Goal: Task Accomplishment & Management: Use online tool/utility

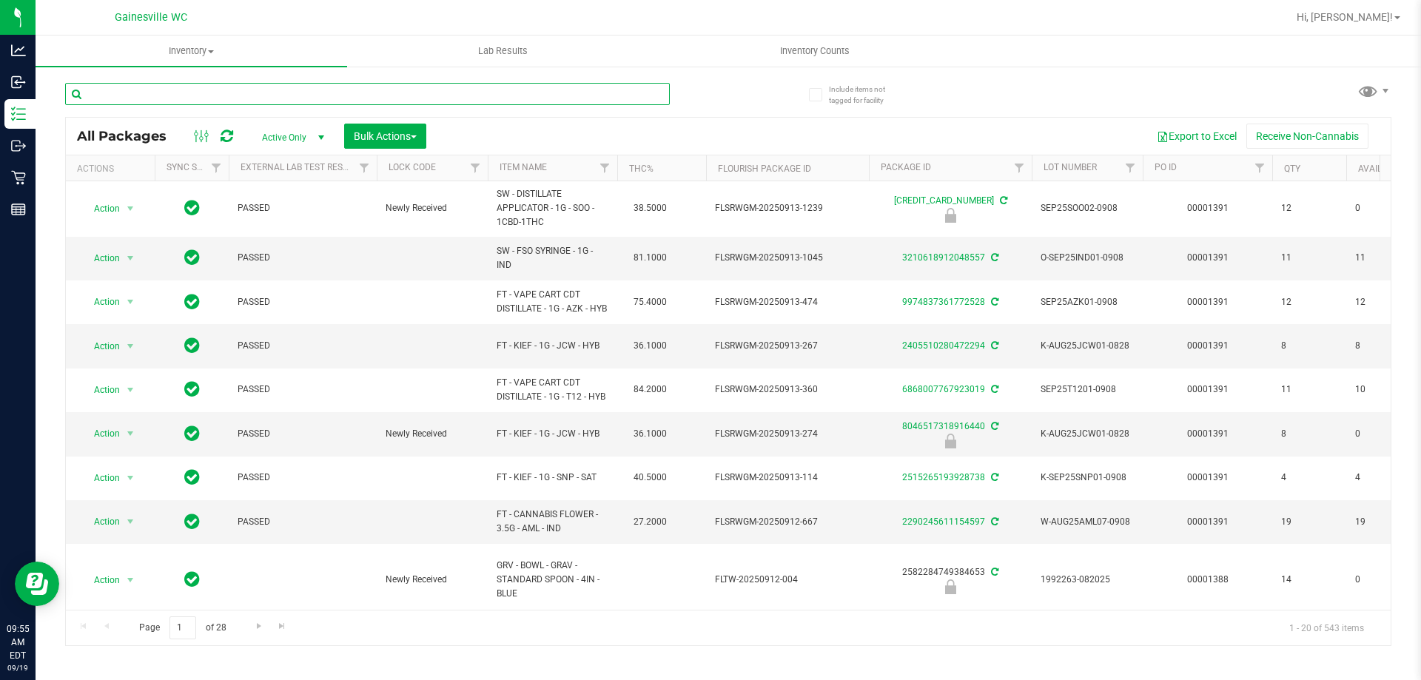
click at [346, 90] on input "text" at bounding box center [367, 94] width 605 height 22
type input "5317244523442539"
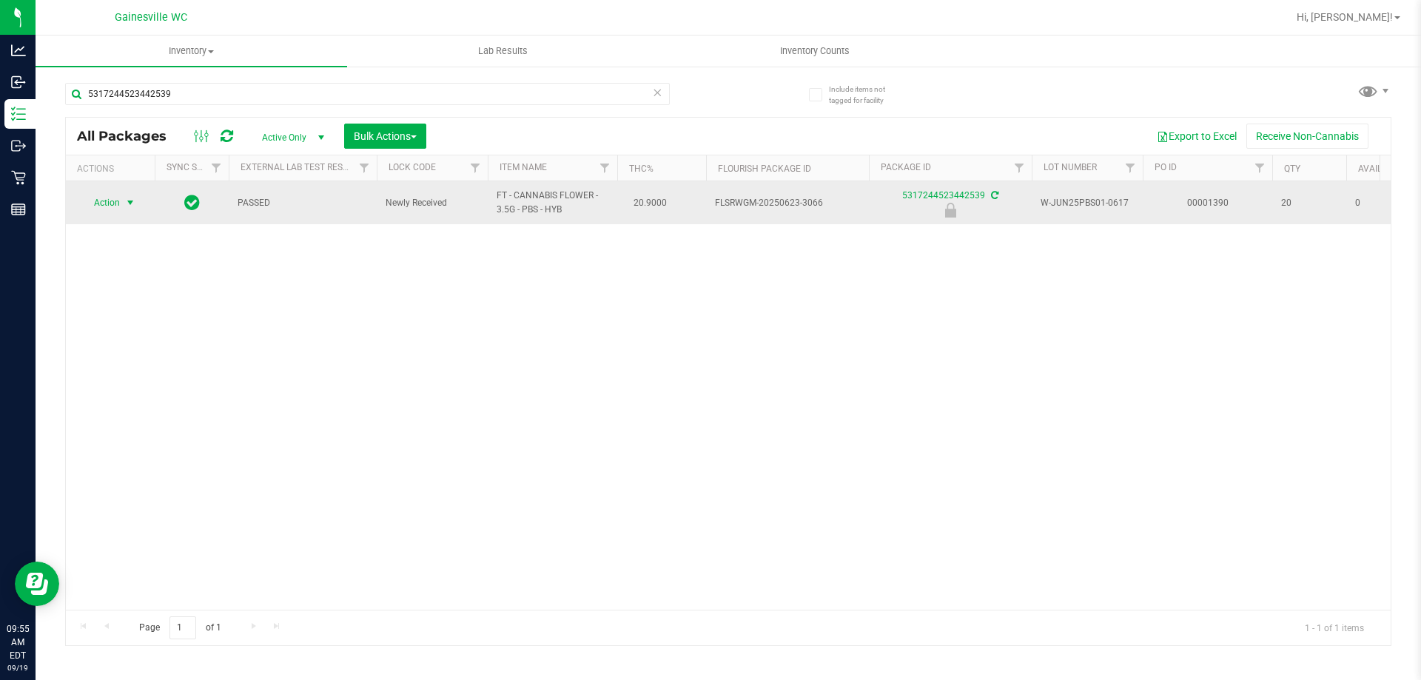
click at [126, 209] on span "select" at bounding box center [130, 203] width 12 height 12
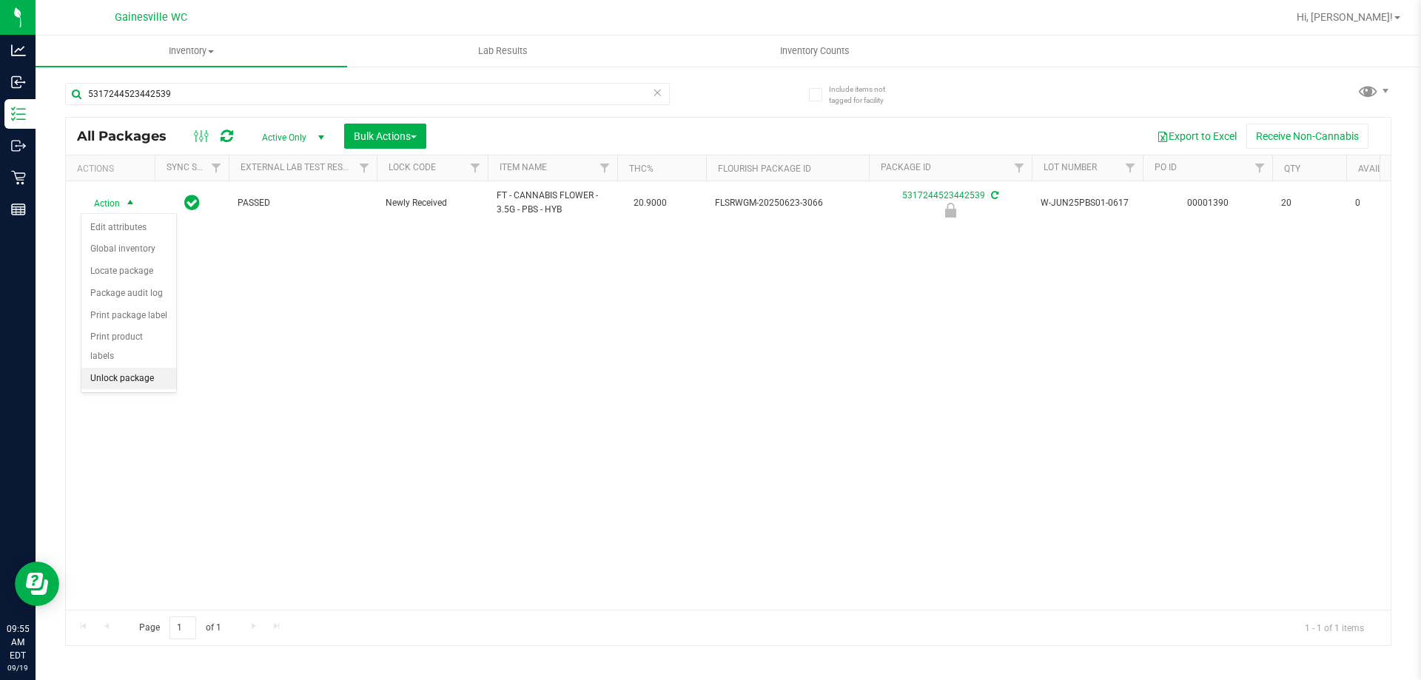
click at [142, 368] on li "Unlock package" at bounding box center [128, 379] width 95 height 22
